Goal: Task Accomplishment & Management: Complete application form

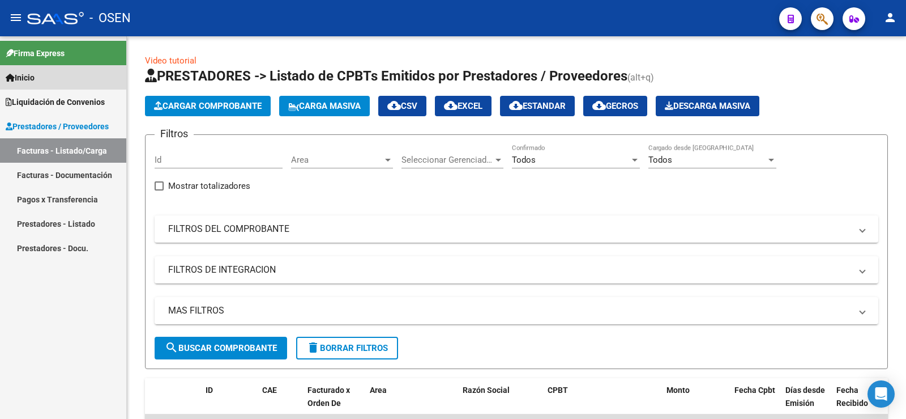
click at [40, 80] on link "Inicio" at bounding box center [63, 77] width 126 height 24
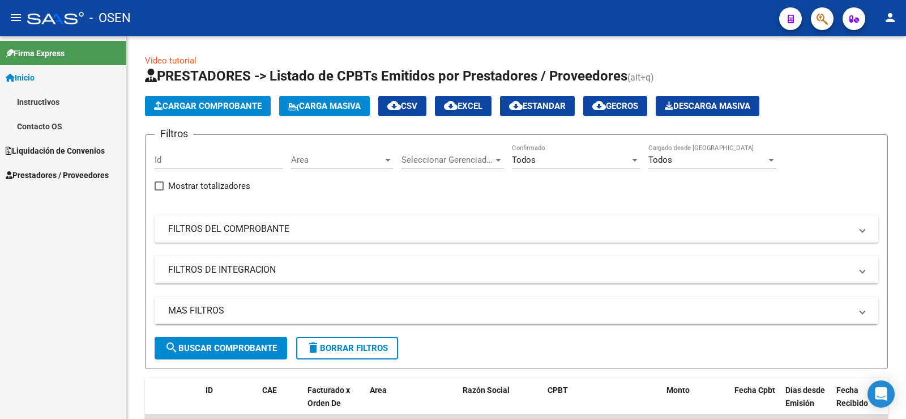
click at [52, 144] on span "Liquidación de Convenios" at bounding box center [55, 150] width 99 height 12
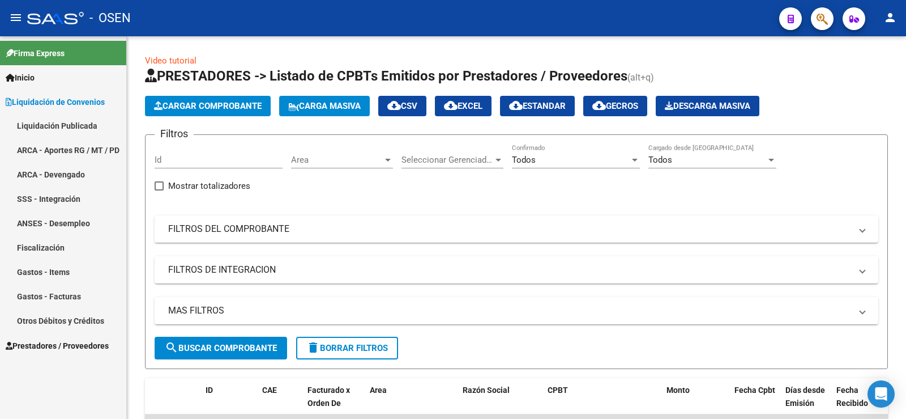
click at [52, 122] on link "Liquidación Publicada" at bounding box center [63, 126] width 126 height 24
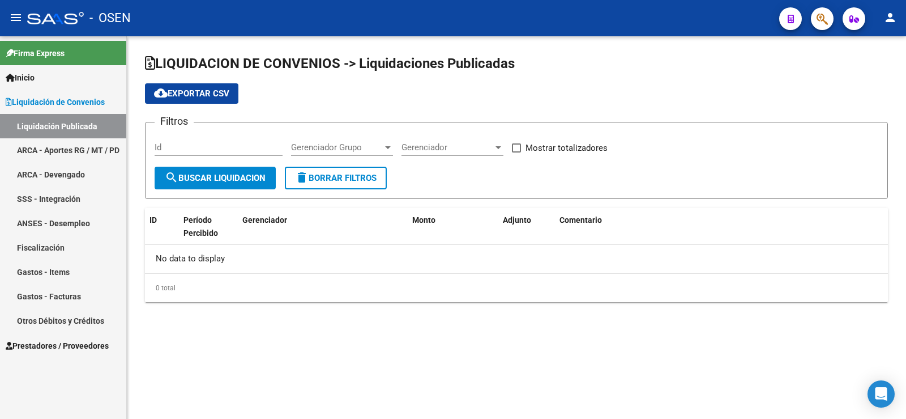
checkbox input "true"
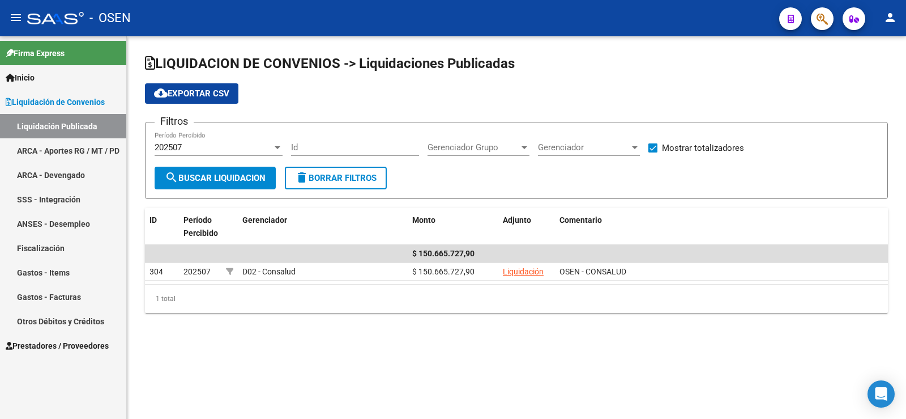
click at [442, 417] on mat-sidenav-content "LIQUIDACION DE CONVENIOS -> Liquidaciones Publicadas cloud_download Exportar CS…" at bounding box center [516, 227] width 779 height 382
click at [17, 19] on mat-icon "menu" at bounding box center [16, 18] width 14 height 14
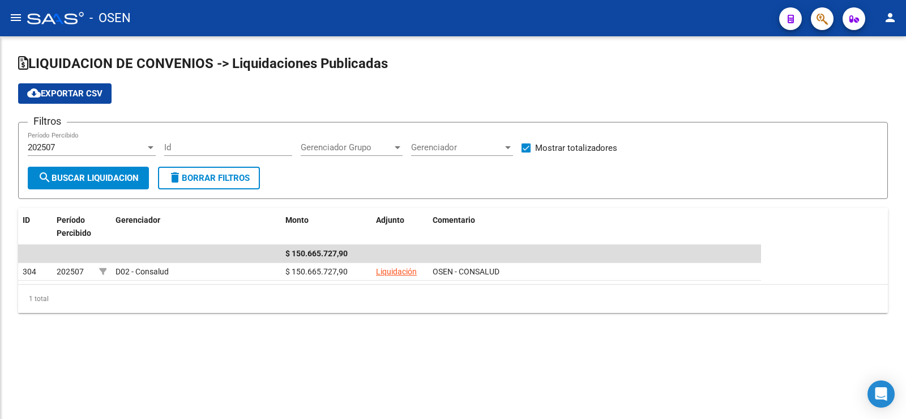
click at [17, 19] on mat-icon "menu" at bounding box center [16, 18] width 14 height 14
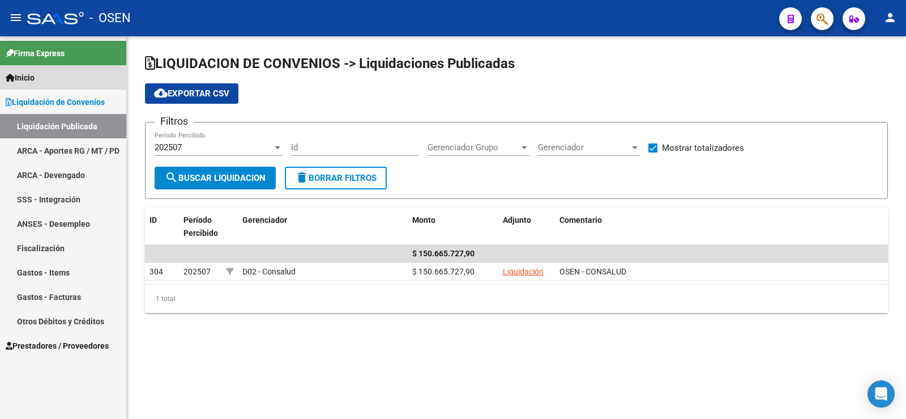
click at [33, 86] on link "Inicio" at bounding box center [63, 77] width 126 height 24
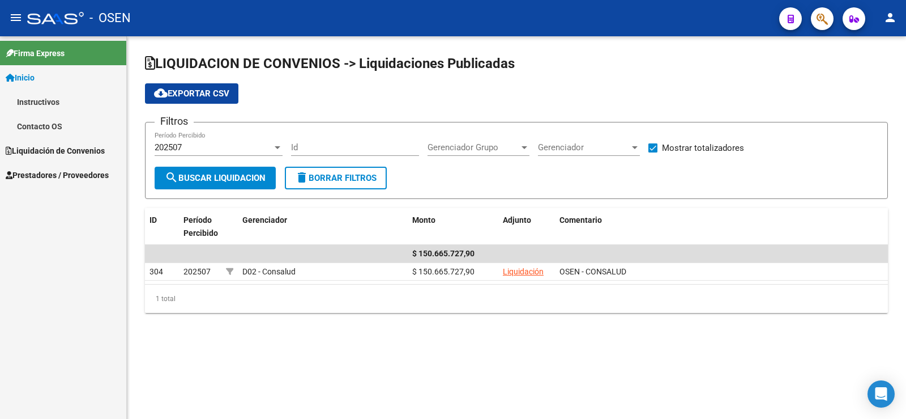
click at [29, 79] on span "Inicio" at bounding box center [20, 77] width 29 height 12
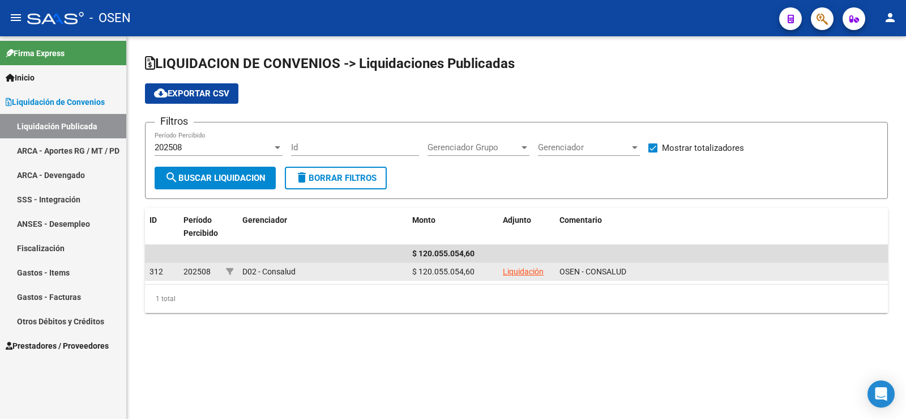
click at [514, 271] on link "Liquidación" at bounding box center [523, 271] width 41 height 9
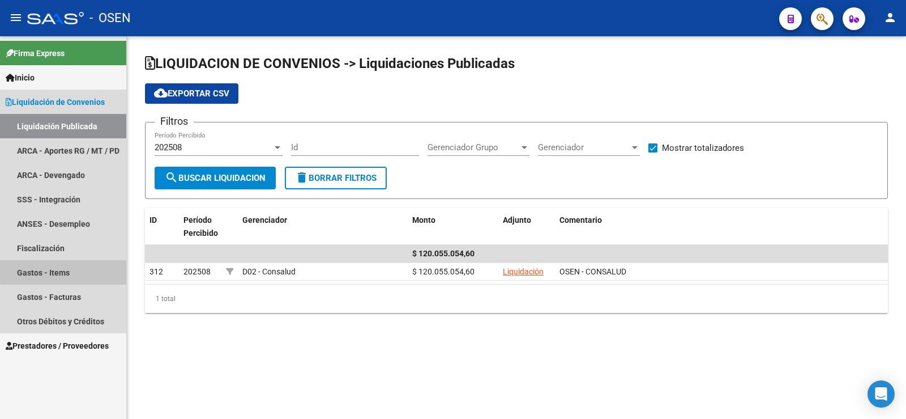
click at [73, 270] on link "Gastos - Items" at bounding box center [63, 272] width 126 height 24
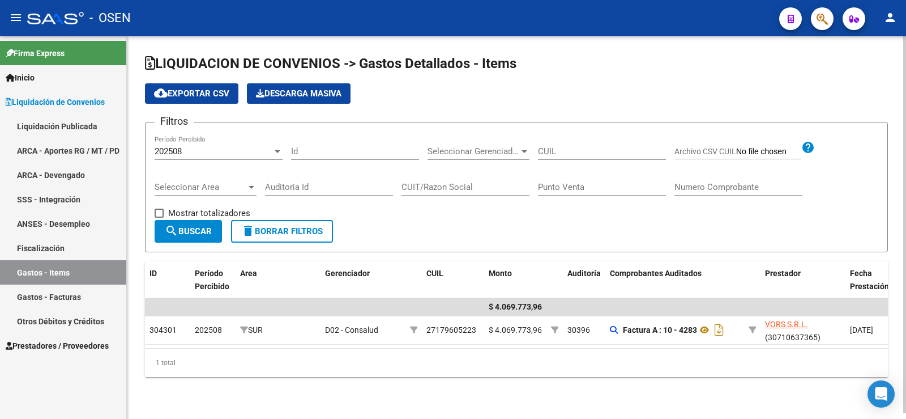
click at [194, 89] on span "cloud_download Exportar CSV" at bounding box center [191, 93] width 75 height 10
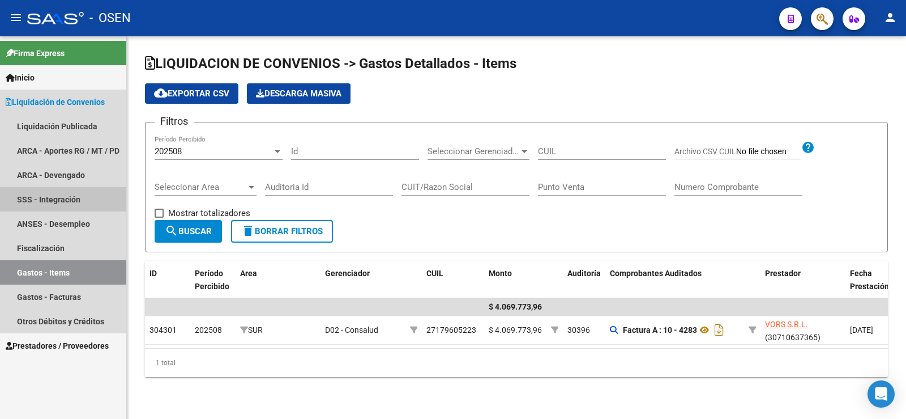
click at [63, 199] on link "SSS - Integración" at bounding box center [63, 199] width 126 height 24
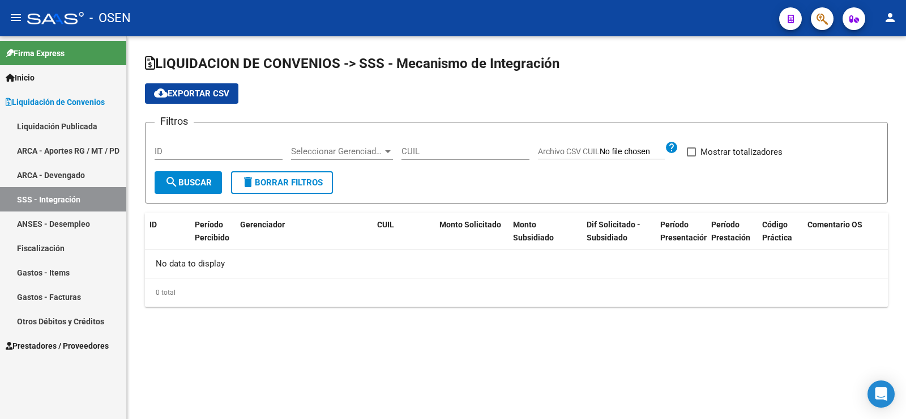
checkbox input "true"
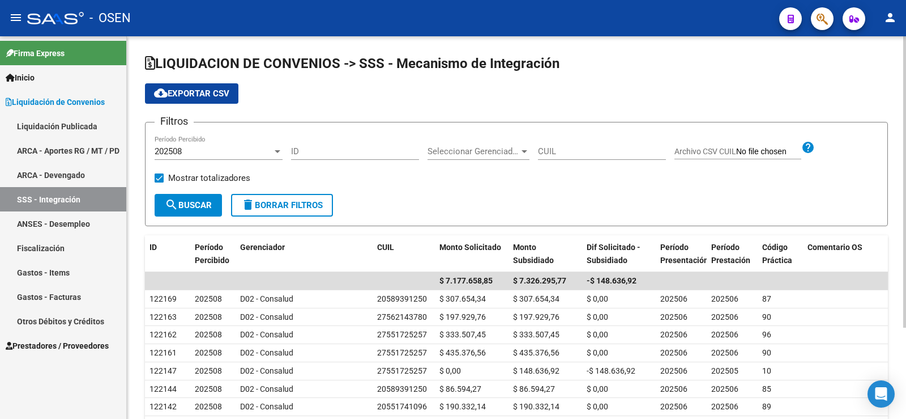
click at [190, 96] on span "cloud_download Exportar CSV" at bounding box center [191, 93] width 75 height 10
click at [621, 100] on div "cloud_download Exportar CSV" at bounding box center [516, 93] width 743 height 20
click at [62, 117] on link "Liquidación Publicada" at bounding box center [63, 126] width 126 height 24
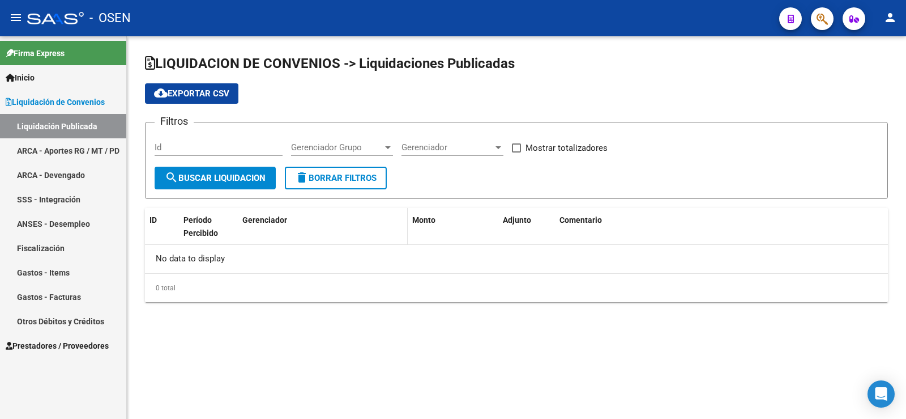
checkbox input "true"
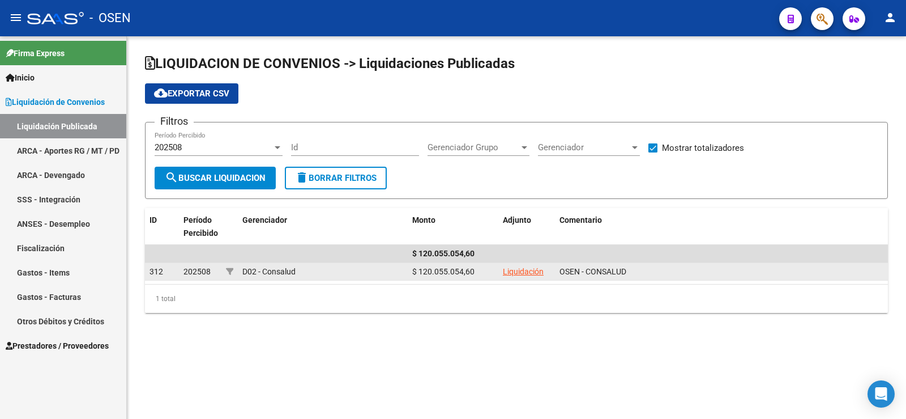
click at [515, 275] on link "Liquidación" at bounding box center [523, 271] width 41 height 9
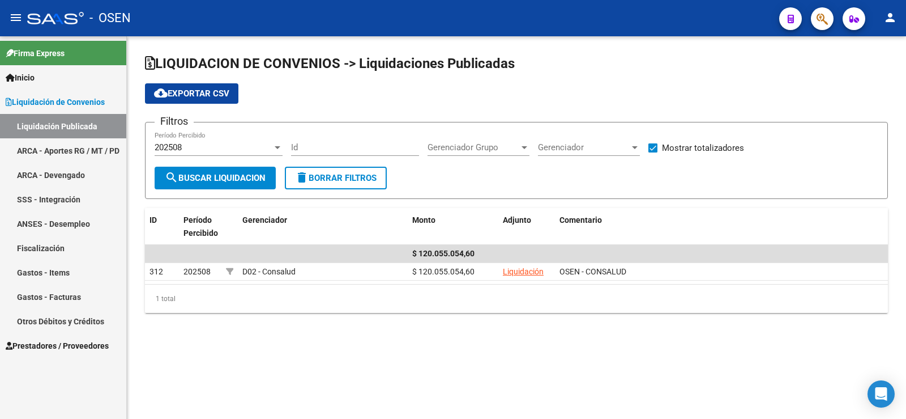
click at [41, 121] on link "Liquidación Publicada" at bounding box center [63, 126] width 126 height 24
click at [59, 344] on span "Prestadores / Proveedores" at bounding box center [57, 345] width 103 height 12
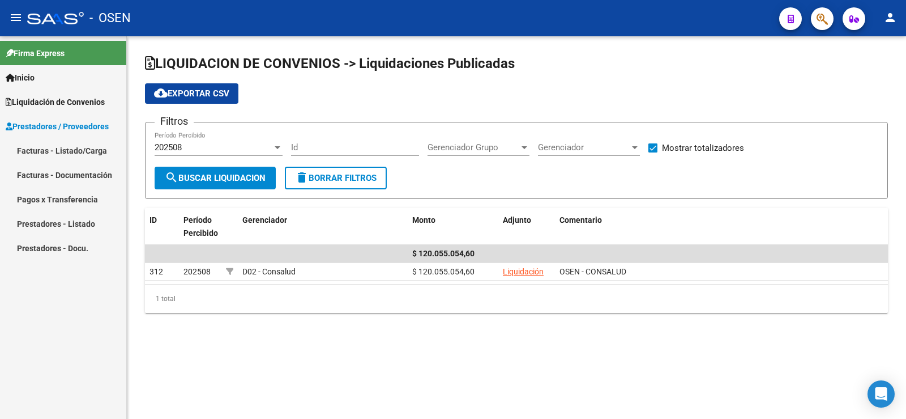
click at [68, 146] on link "Facturas - Listado/Carga" at bounding box center [63, 150] width 126 height 24
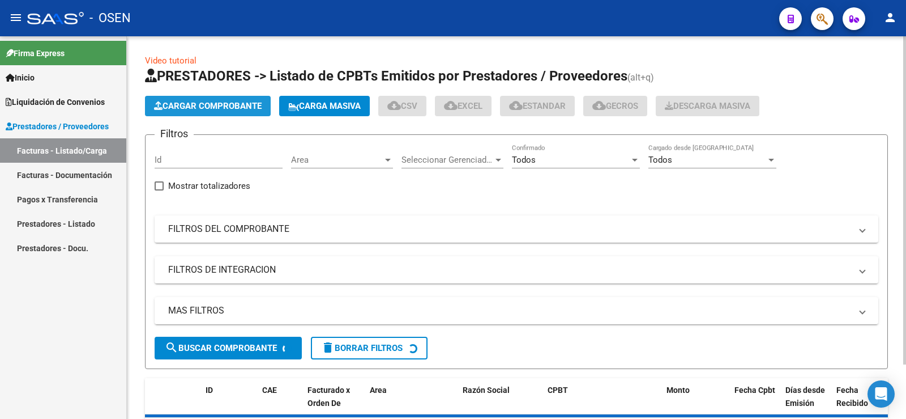
click at [200, 106] on span "Cargar Comprobante" at bounding box center [208, 106] width 108 height 10
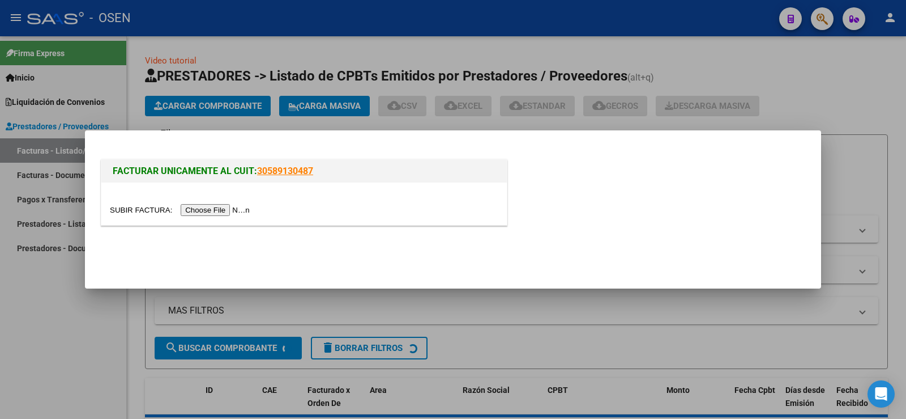
click at [210, 214] on input "file" at bounding box center [181, 210] width 143 height 12
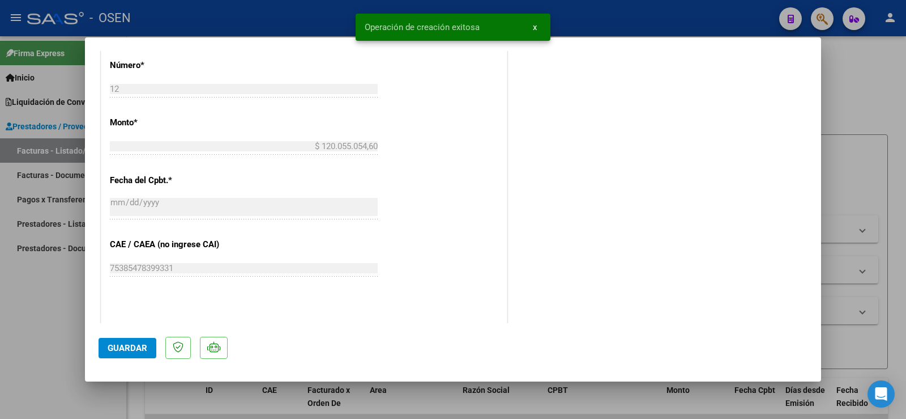
scroll to position [397, 0]
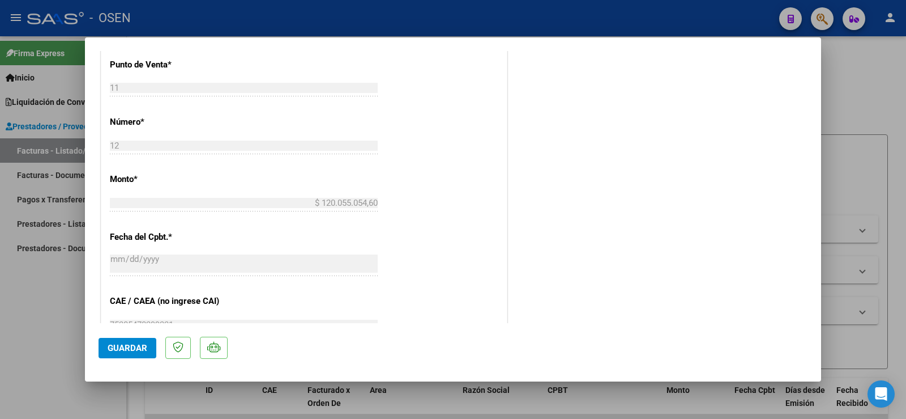
click at [115, 350] on span "Guardar" at bounding box center [128, 348] width 40 height 10
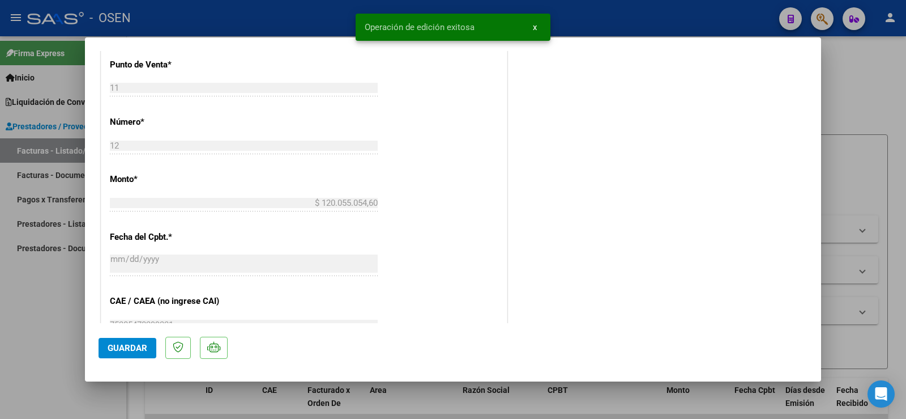
click at [20, 292] on div at bounding box center [453, 209] width 906 height 419
type input "$ 0,00"
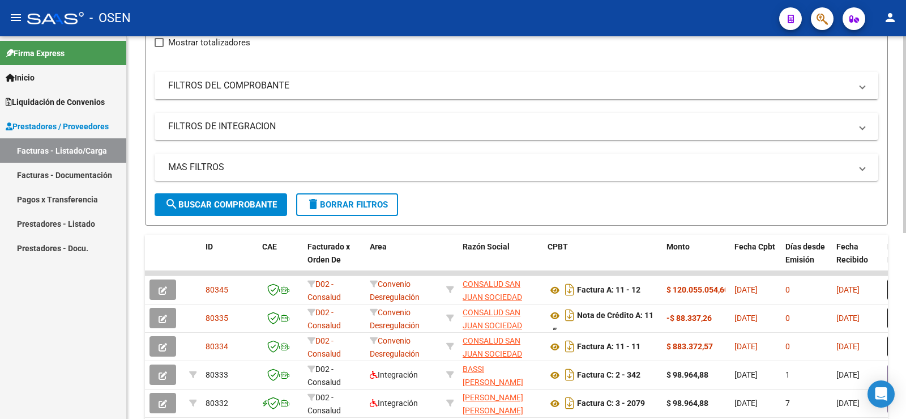
scroll to position [170, 0]
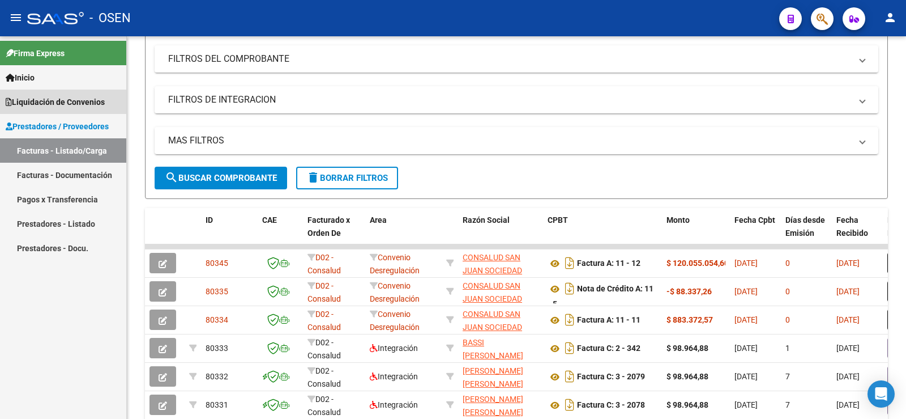
click at [47, 91] on link "Liquidación de Convenios" at bounding box center [63, 101] width 126 height 24
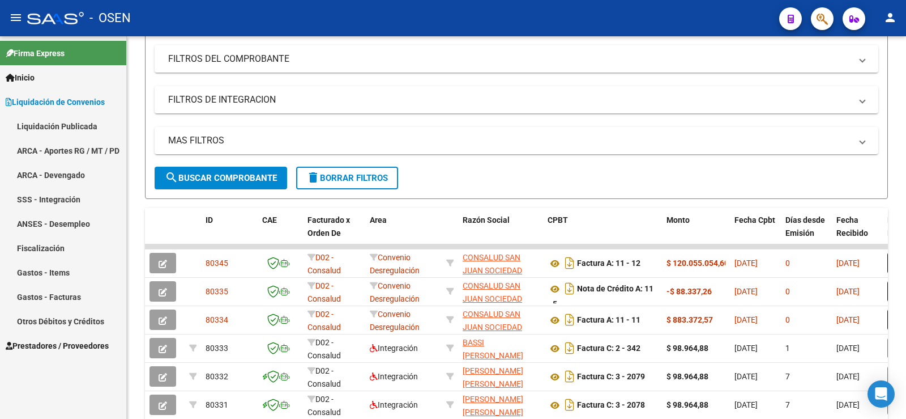
click at [39, 147] on link "ARCA - Aportes RG / MT / PD" at bounding box center [63, 150] width 126 height 24
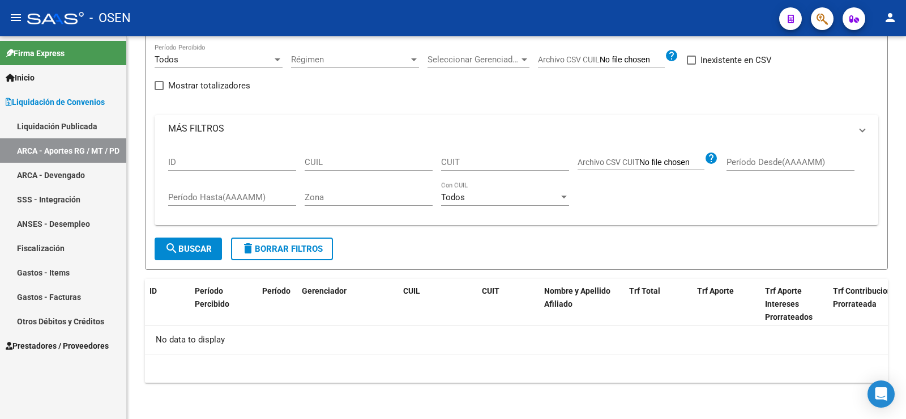
scroll to position [9, 0]
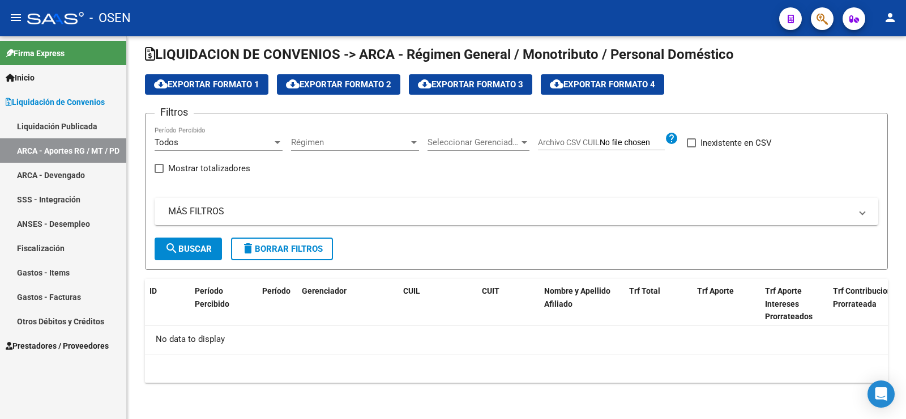
click at [29, 176] on link "ARCA - Devengado" at bounding box center [63, 175] width 126 height 24
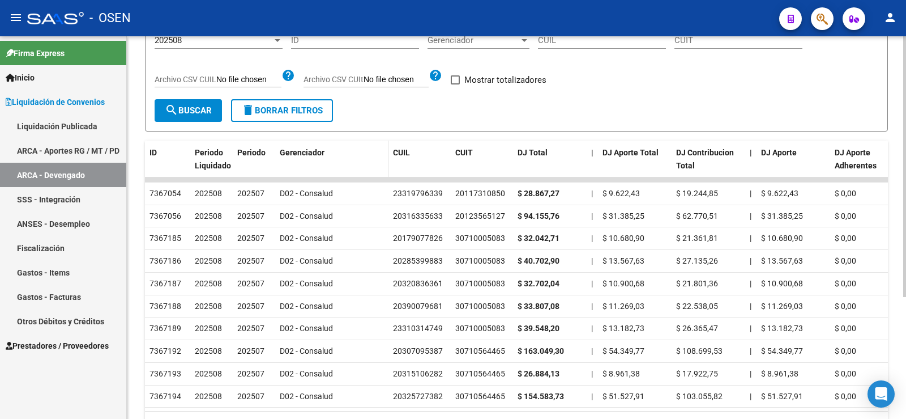
scroll to position [9, 0]
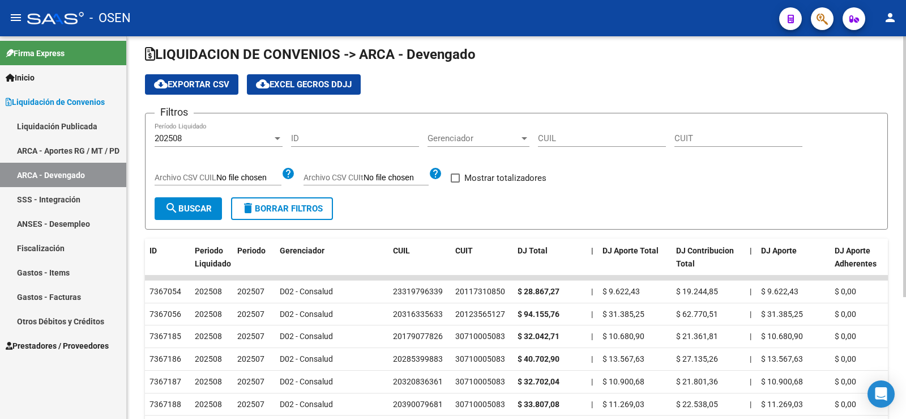
click at [195, 87] on span "cloud_download Exportar CSV" at bounding box center [191, 84] width 75 height 10
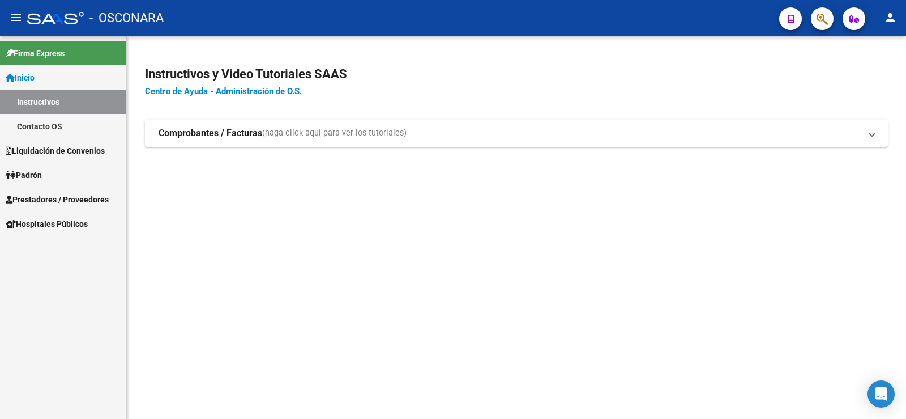
click at [38, 153] on span "Liquidación de Convenios" at bounding box center [55, 150] width 99 height 12
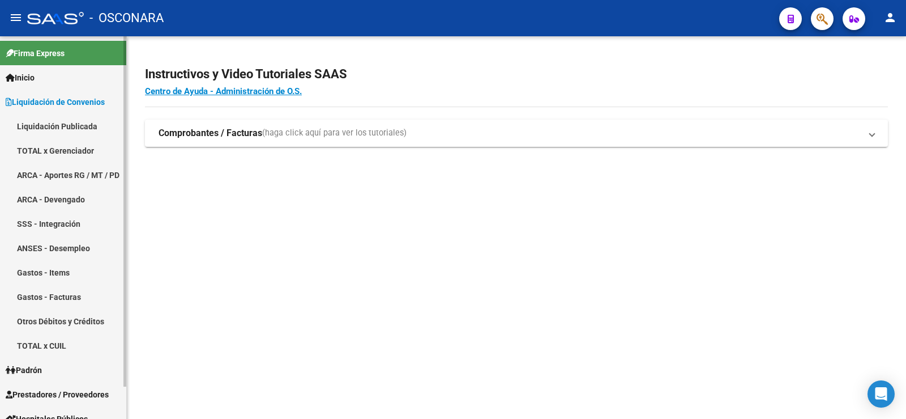
drag, startPoint x: 53, startPoint y: 173, endPoint x: 49, endPoint y: 162, distance: 11.7
click at [54, 173] on link "ARCA - Aportes RG / MT / PD" at bounding box center [63, 175] width 126 height 24
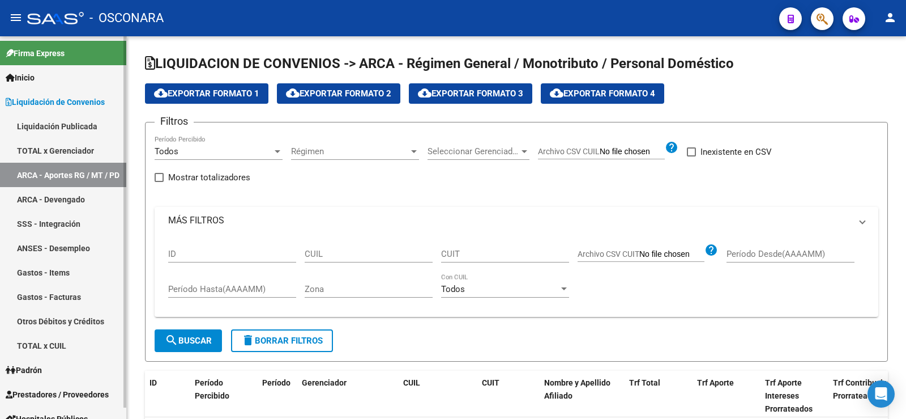
click at [39, 132] on link "Liquidación Publicada" at bounding box center [63, 126] width 126 height 24
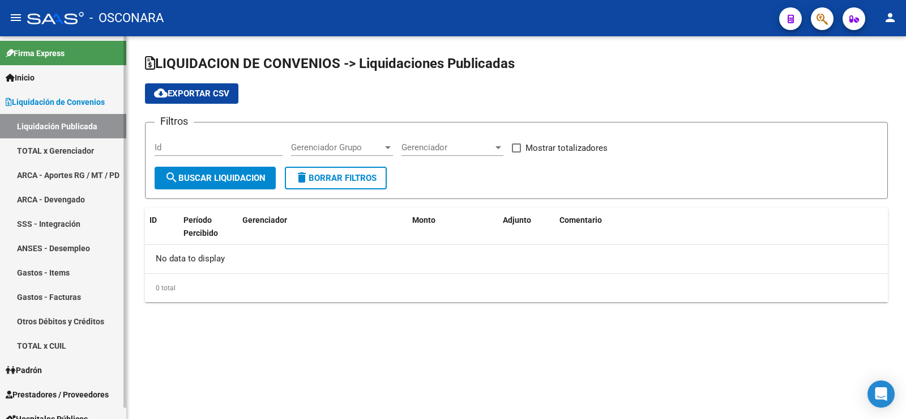
checkbox input "true"
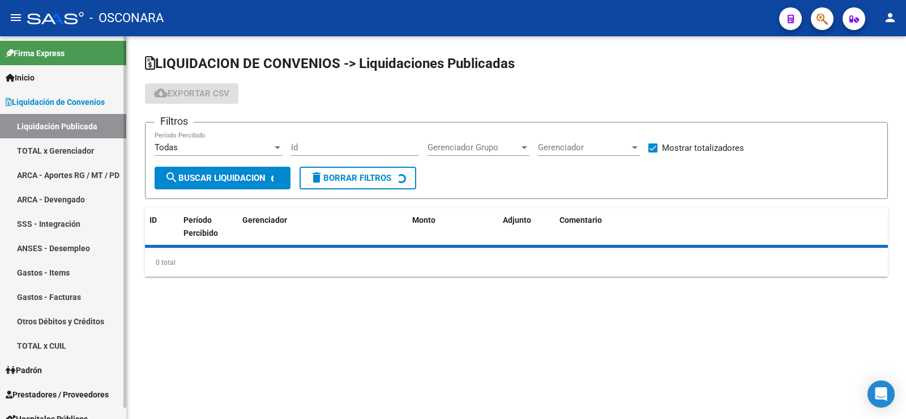
click at [42, 151] on link "TOTAL x Gerenciador" at bounding box center [63, 150] width 126 height 24
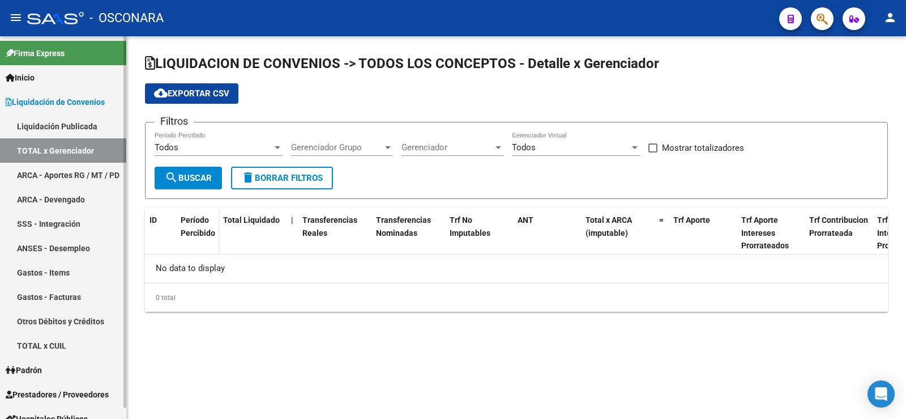
checkbox input "true"
